Goal: Task Accomplishment & Management: Use online tool/utility

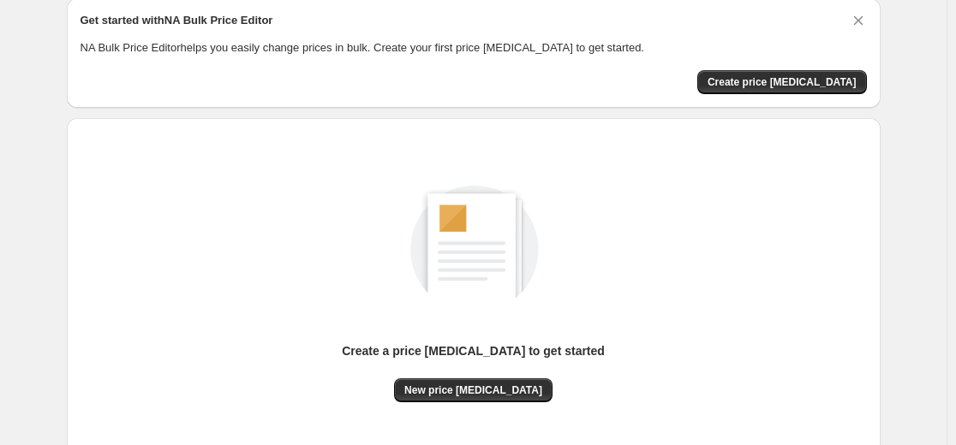
scroll to position [196, 0]
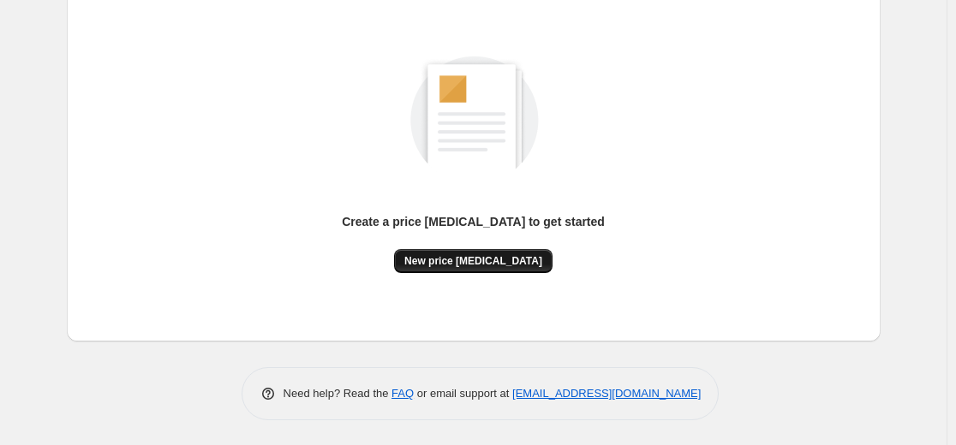
click at [460, 266] on span "New price [MEDICAL_DATA]" at bounding box center [473, 261] width 138 height 14
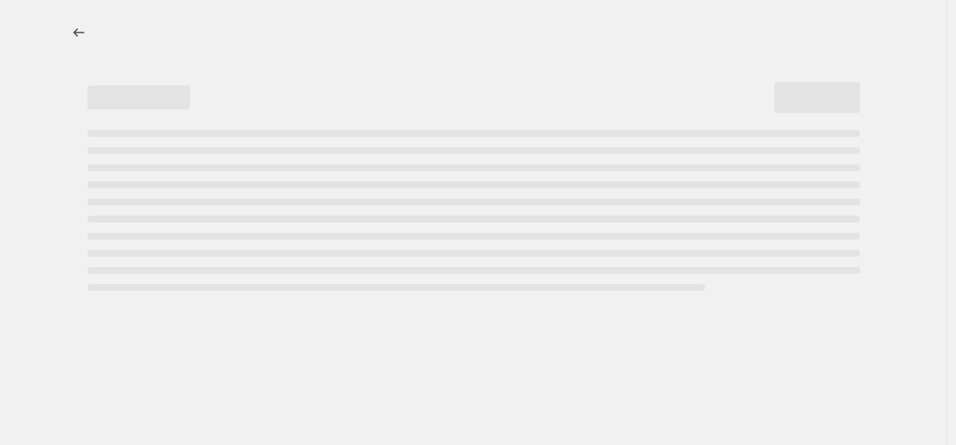
select select "percentage"
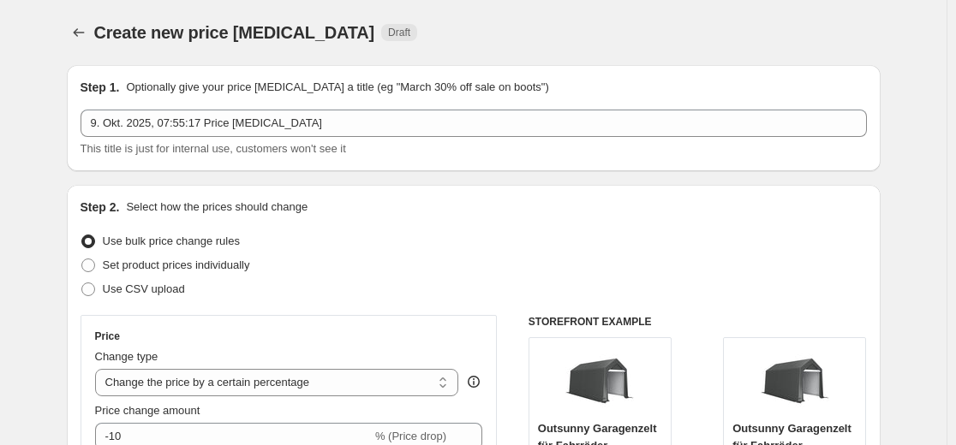
scroll to position [86, 0]
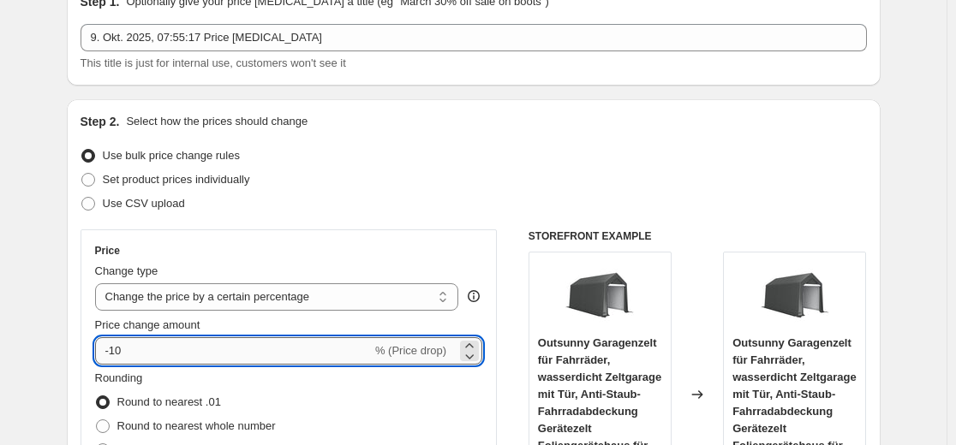
click at [226, 344] on input "-10" at bounding box center [233, 351] width 277 height 27
type input "-1"
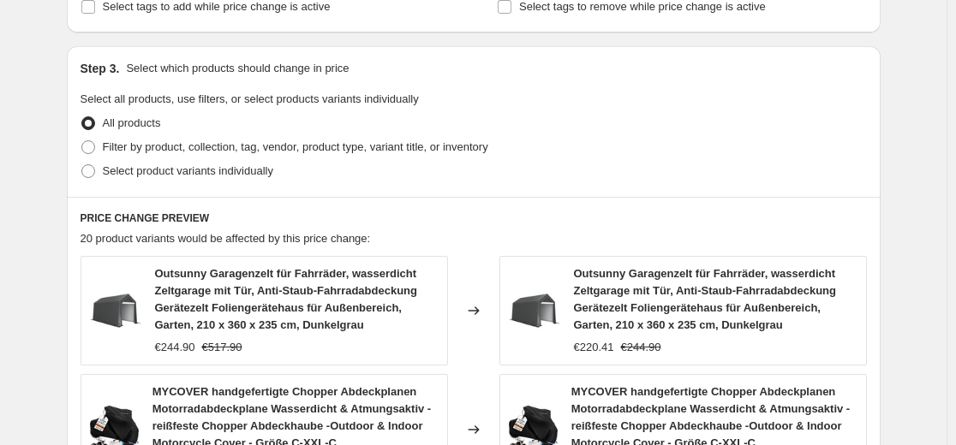
scroll to position [857, 0]
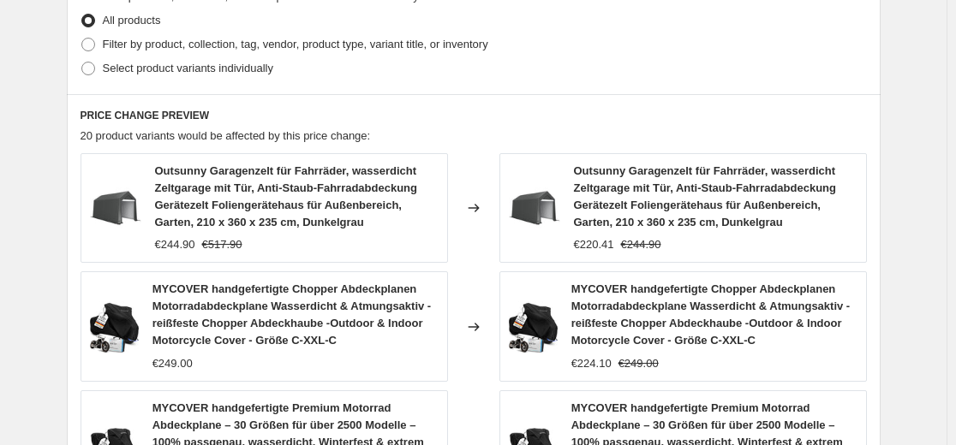
type input "-35"
click at [39, 265] on div "Create new price [MEDICAL_DATA]. This page is ready Create new price [MEDICAL_D…" at bounding box center [473, 90] width 947 height 1894
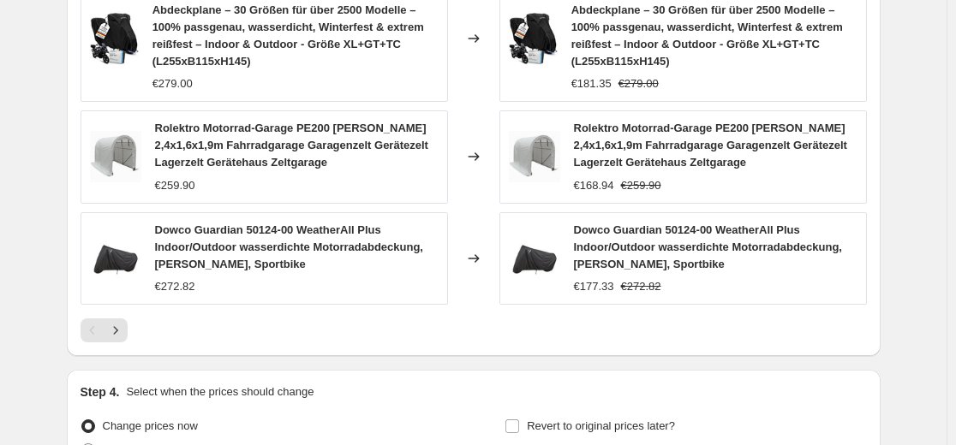
scroll to position [1371, 0]
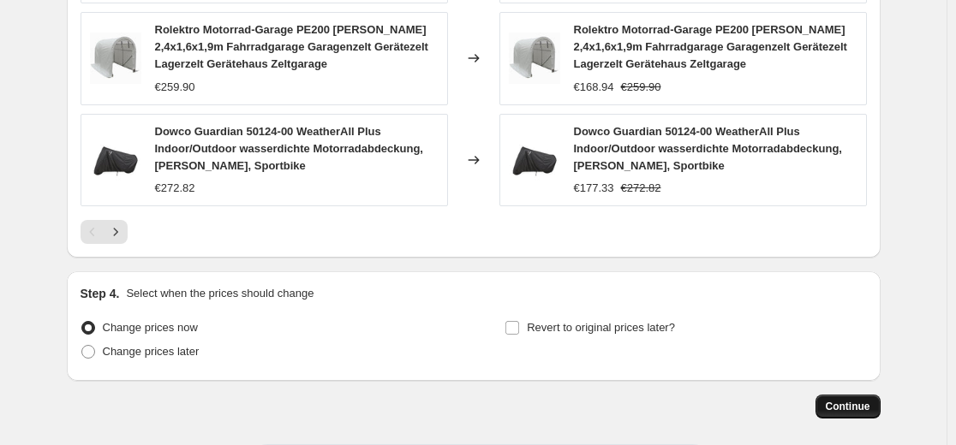
click at [870, 408] on span "Continue" at bounding box center [848, 407] width 45 height 14
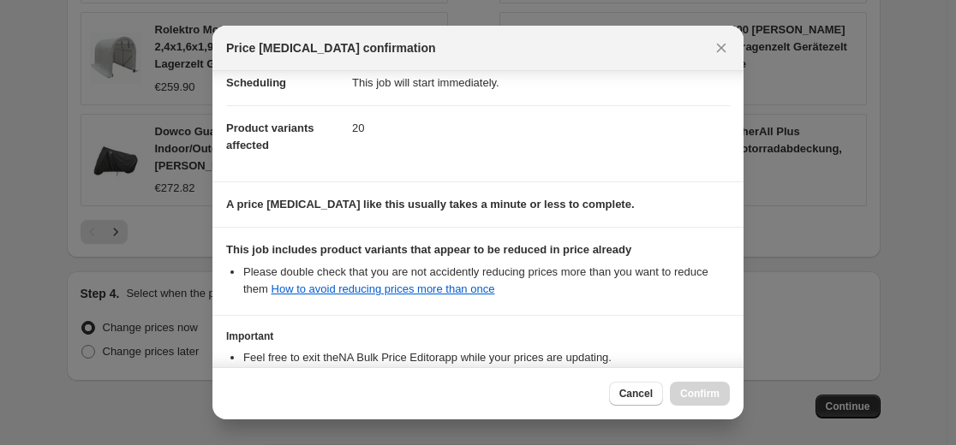
scroll to position [276, 0]
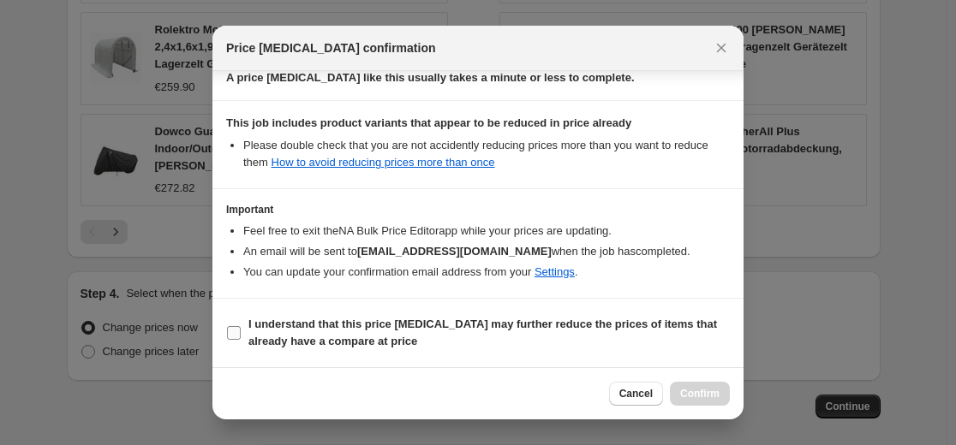
click at [583, 321] on b "I understand that this price change job may further reduce the prices of items …" at bounding box center [482, 333] width 469 height 30
click at [241, 326] on input "I understand that this price change job may further reduce the prices of items …" at bounding box center [234, 333] width 14 height 14
checkbox input "true"
click at [711, 399] on span "Confirm" at bounding box center [699, 394] width 39 height 14
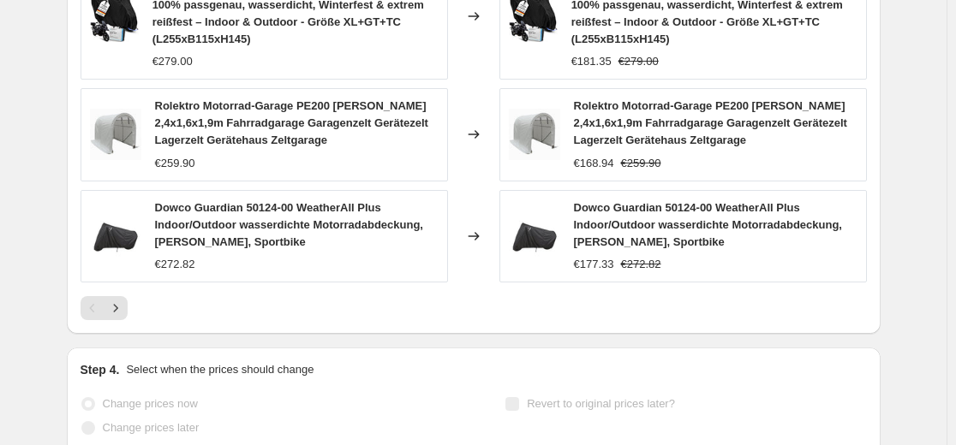
scroll to position [1491, 0]
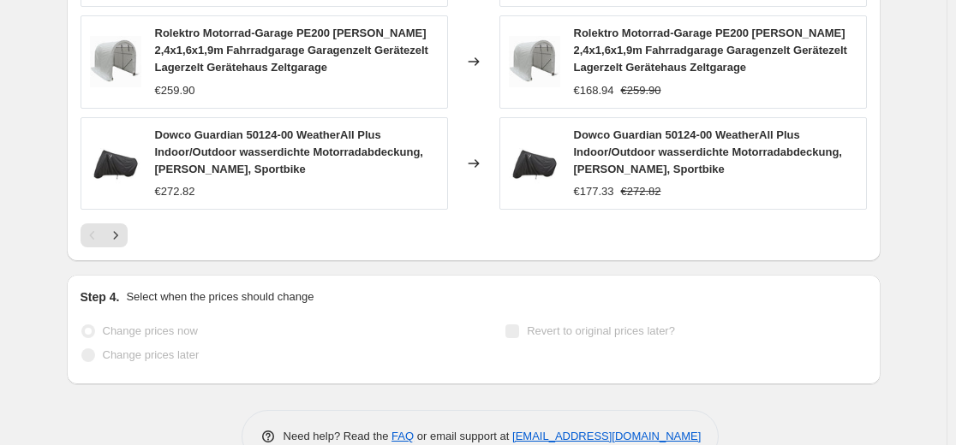
select select "percentage"
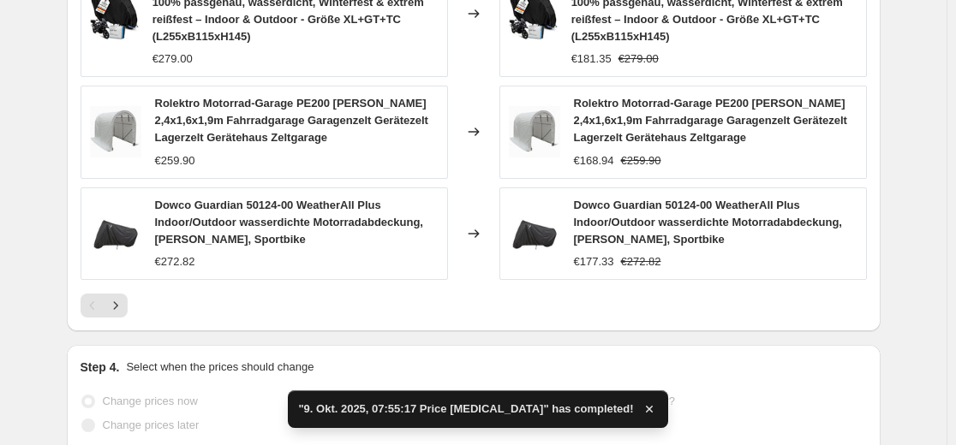
scroll to position [0, 0]
